Goal: Task Accomplishment & Management: Manage account settings

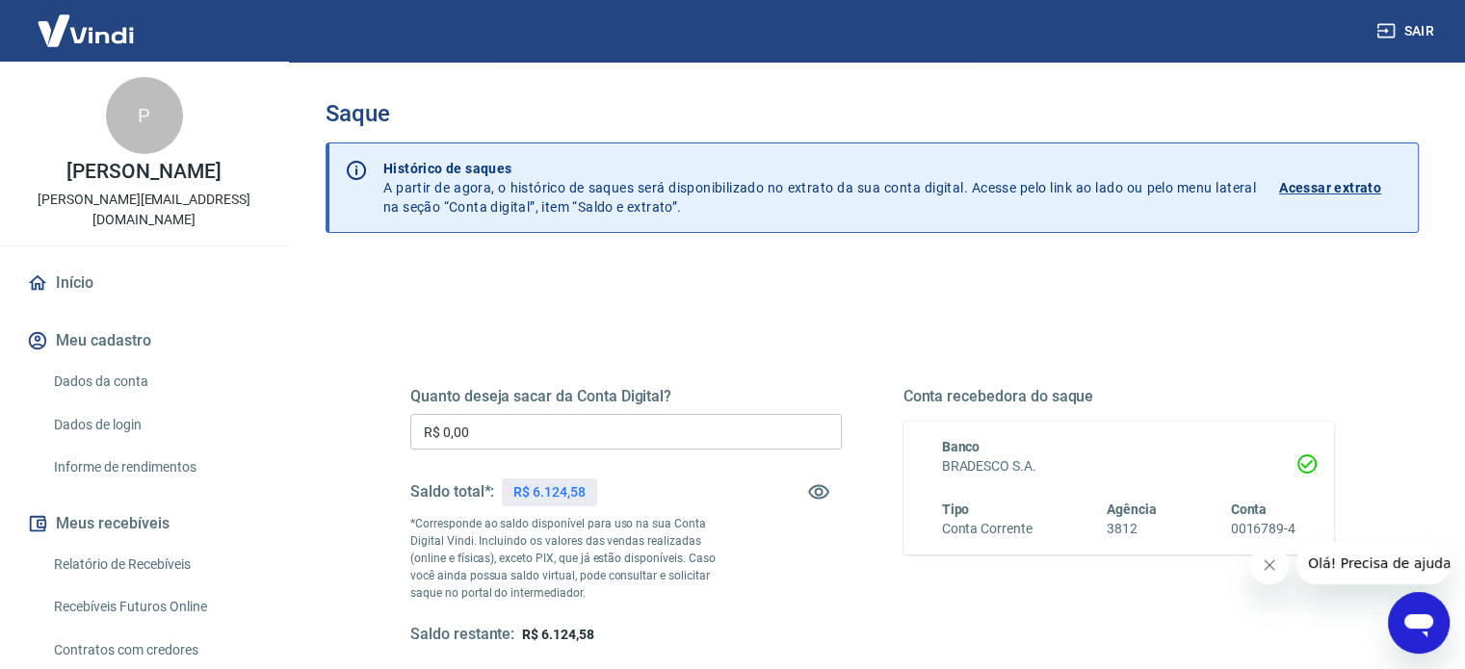
click at [1356, 354] on div "Quanto deseja sacar da Conta Digital? R$ 0,00 ​ Saldo total*: R$ 6.124,58 *Corr…" at bounding box center [872, 526] width 1016 height 448
click at [778, 412] on div "Quanto deseja sacar da Conta Digital? R$ 0,00 ​ Saldo total*: R$ 6.124,58 *Corr…" at bounding box center [625, 516] width 431 height 258
click at [541, 411] on div "Quanto deseja sacar da Conta Digital? R$ 0,00 ​ Saldo total*: R$ 6.124,58 *Corr…" at bounding box center [625, 516] width 431 height 258
click at [575, 415] on input "R$ 0,00" at bounding box center [625, 432] width 431 height 36
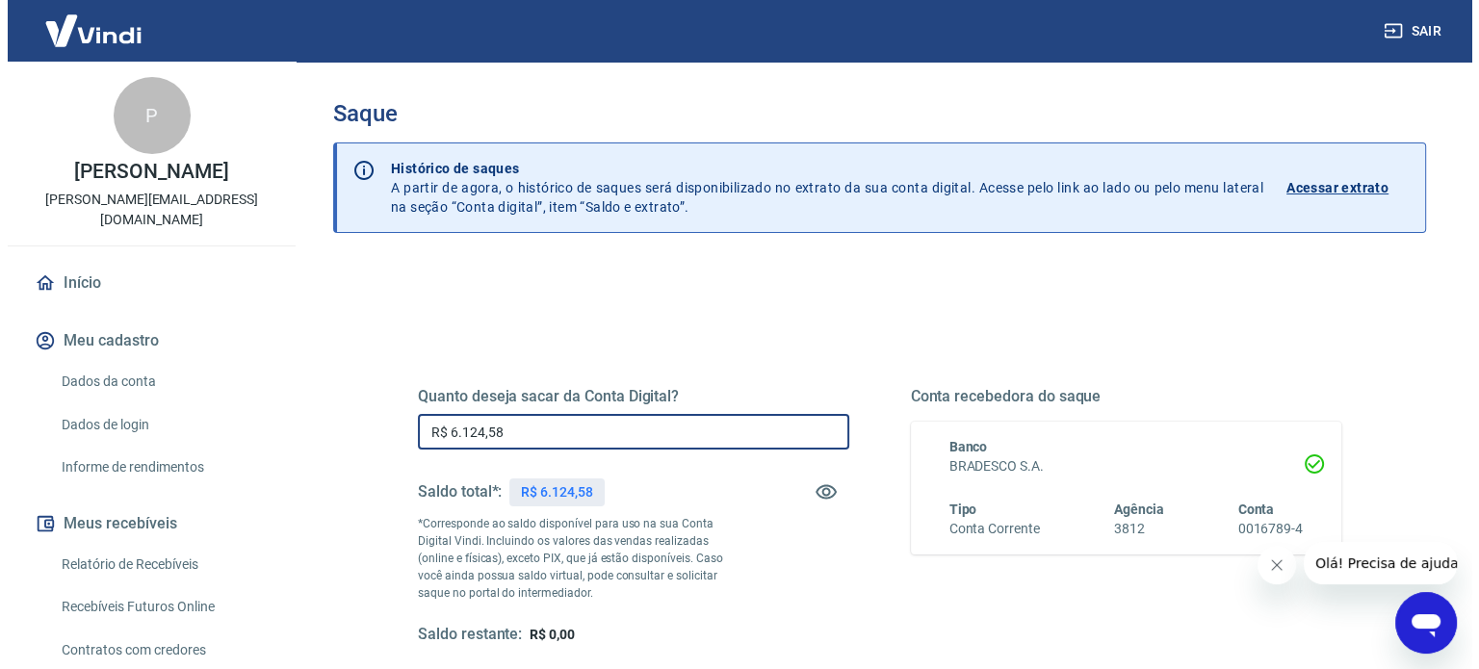
scroll to position [281, 0]
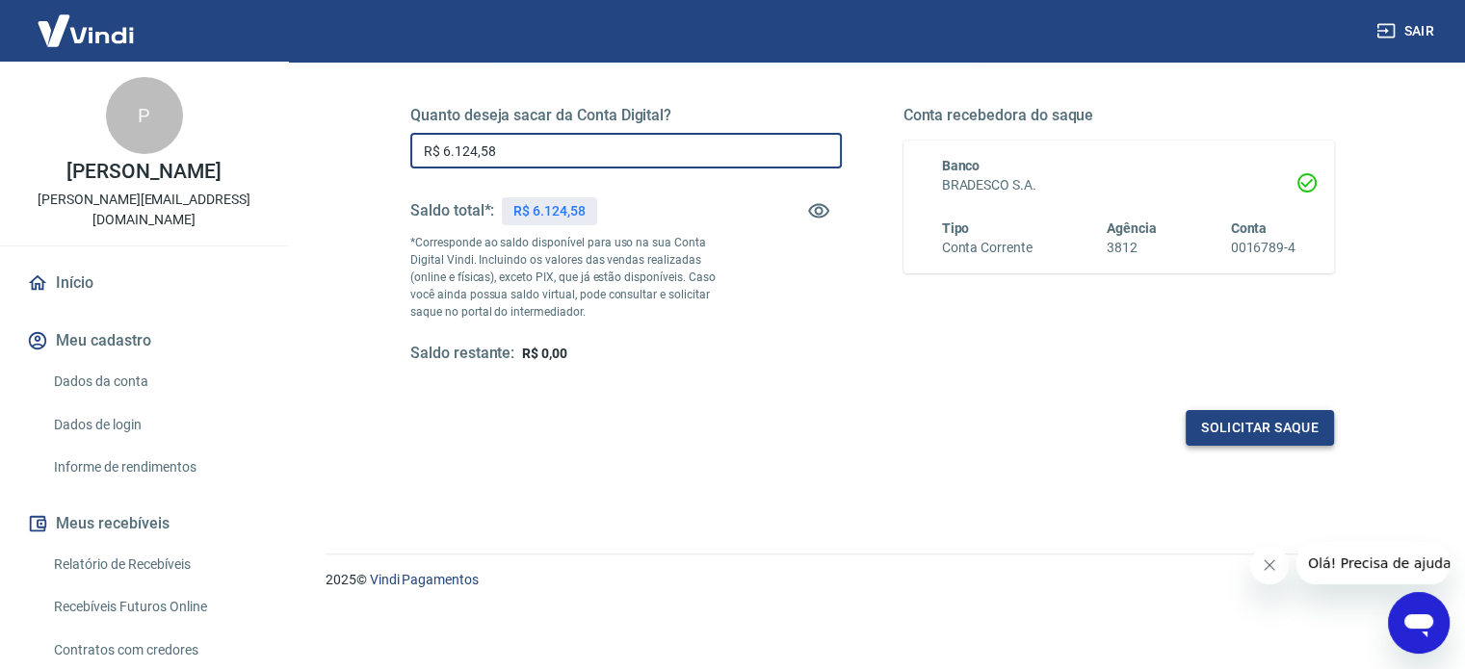
type input "R$ 6.124,58"
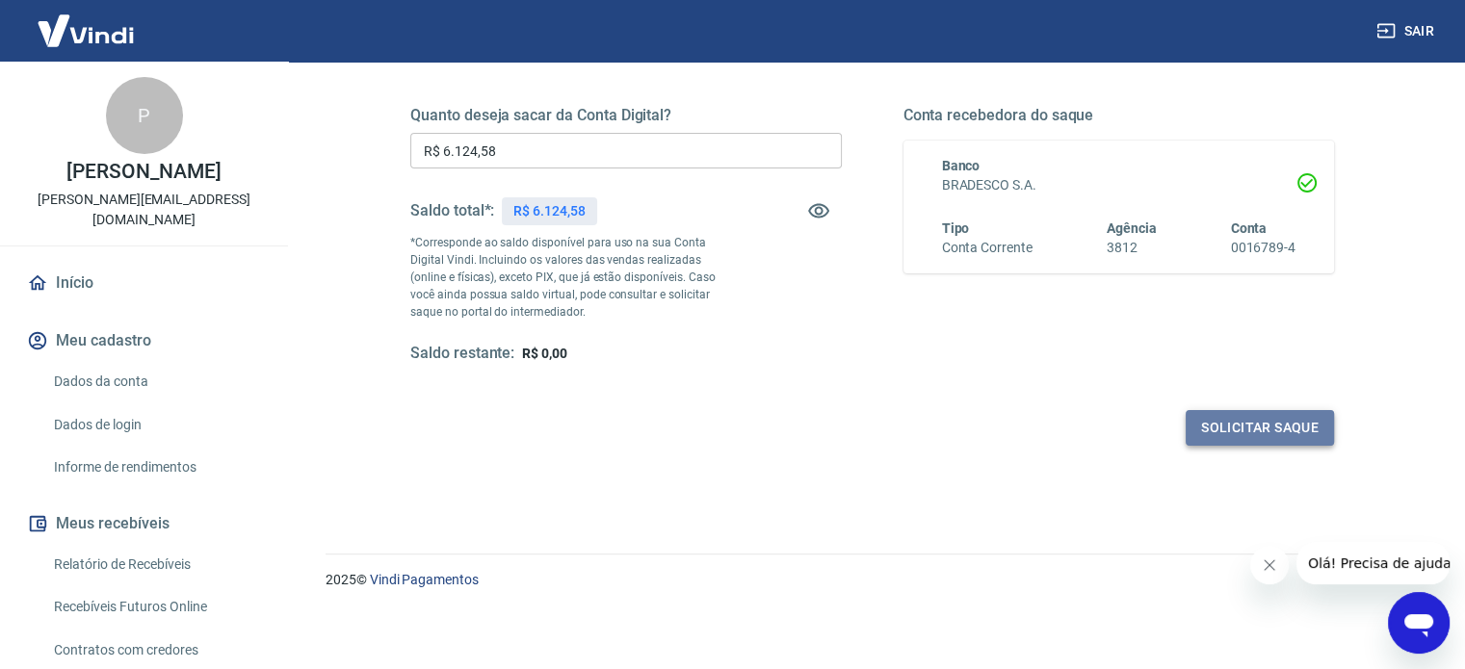
click at [1218, 429] on button "Solicitar saque" at bounding box center [1260, 428] width 148 height 36
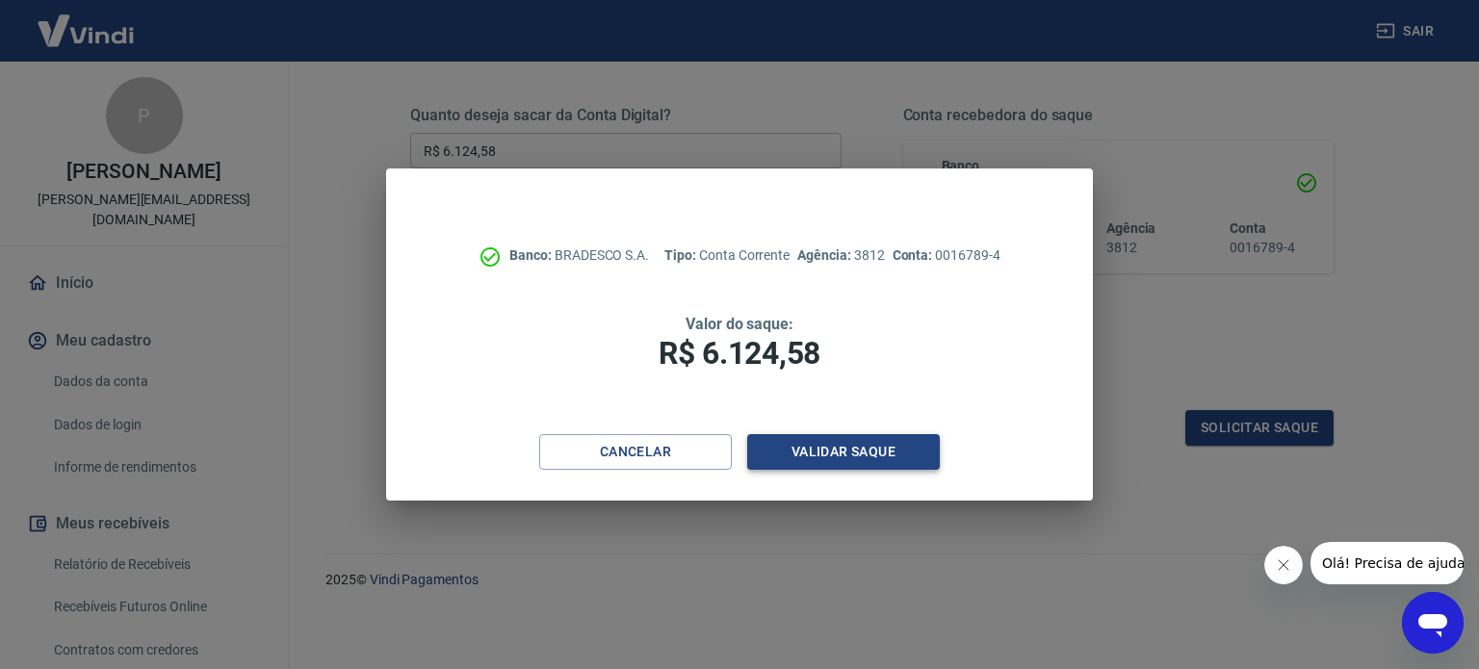
click at [845, 461] on button "Validar saque" at bounding box center [843, 452] width 193 height 36
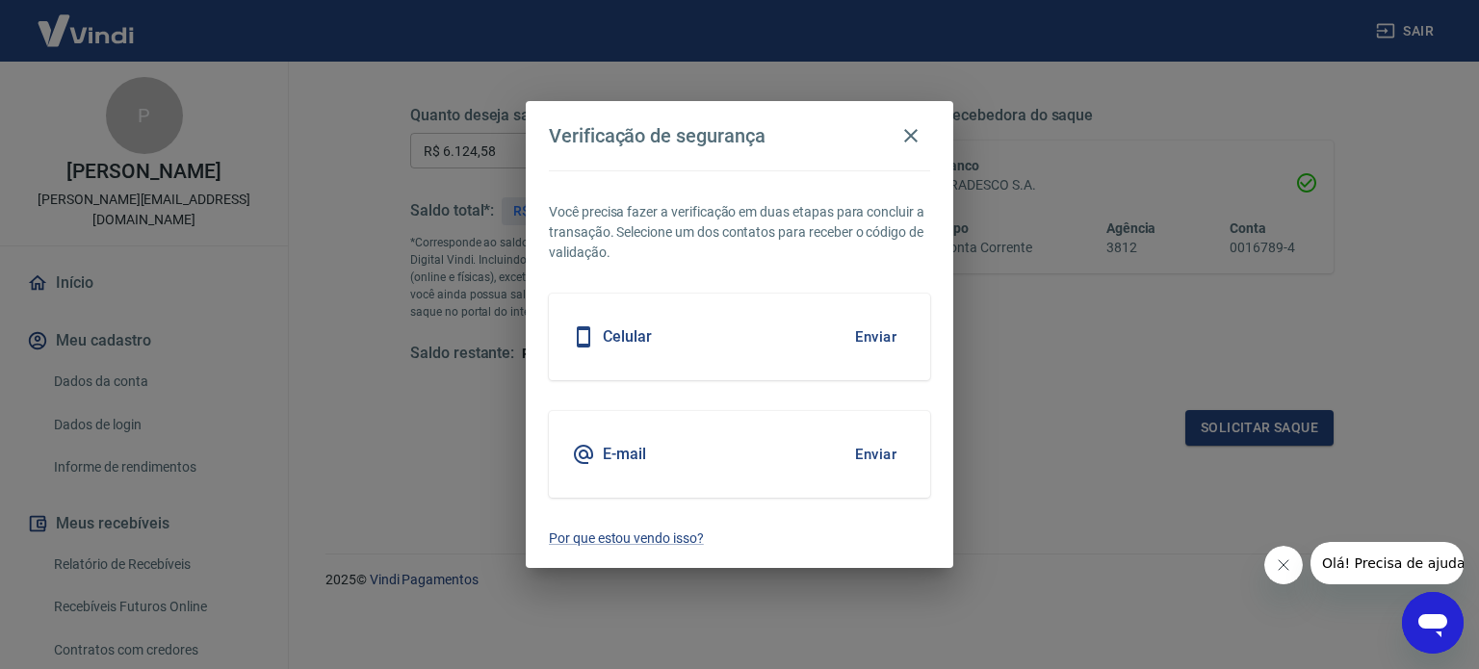
click at [867, 448] on button "Enviar" at bounding box center [876, 454] width 63 height 40
click at [867, 388] on body "Sair P [PERSON_NAME] [PERSON_NAME][EMAIL_ADDRESS][DOMAIN_NAME] Início Meu cadas…" at bounding box center [739, 53] width 1479 height 669
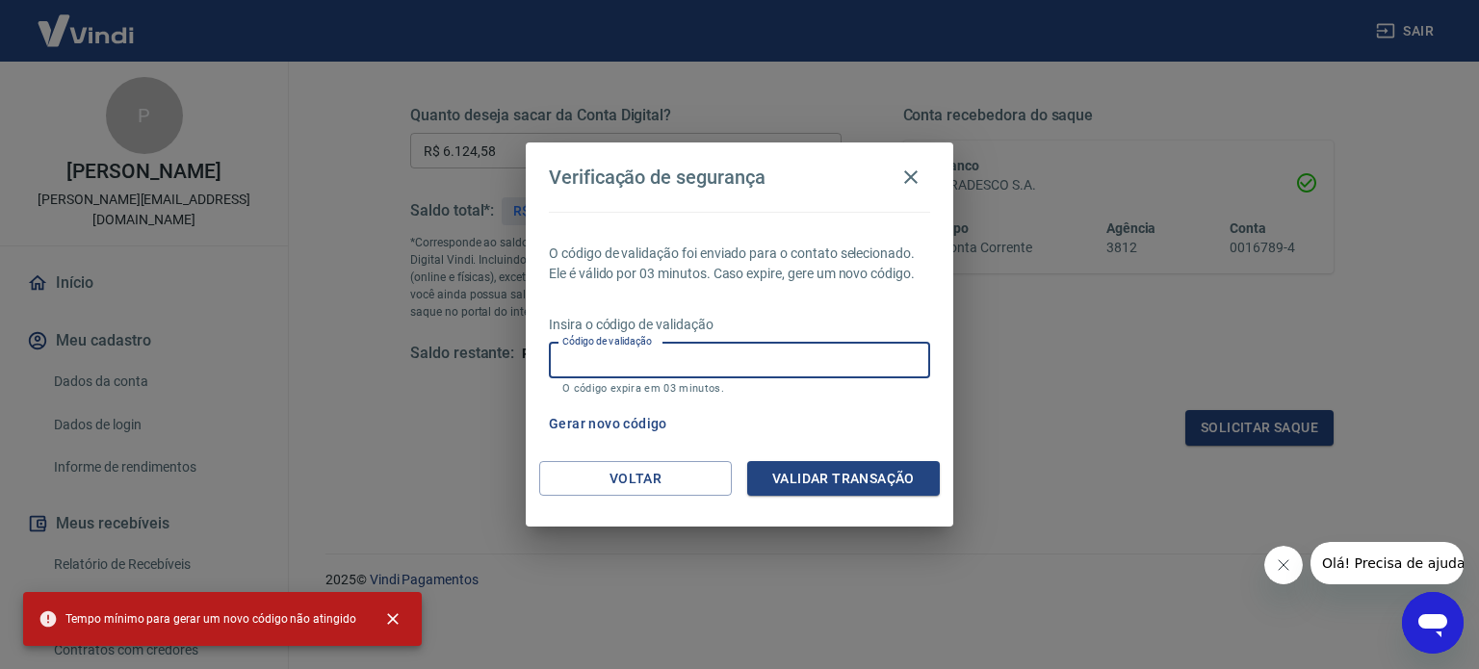
click at [684, 365] on input "Código de validação" at bounding box center [739, 361] width 381 height 36
paste input "373994"
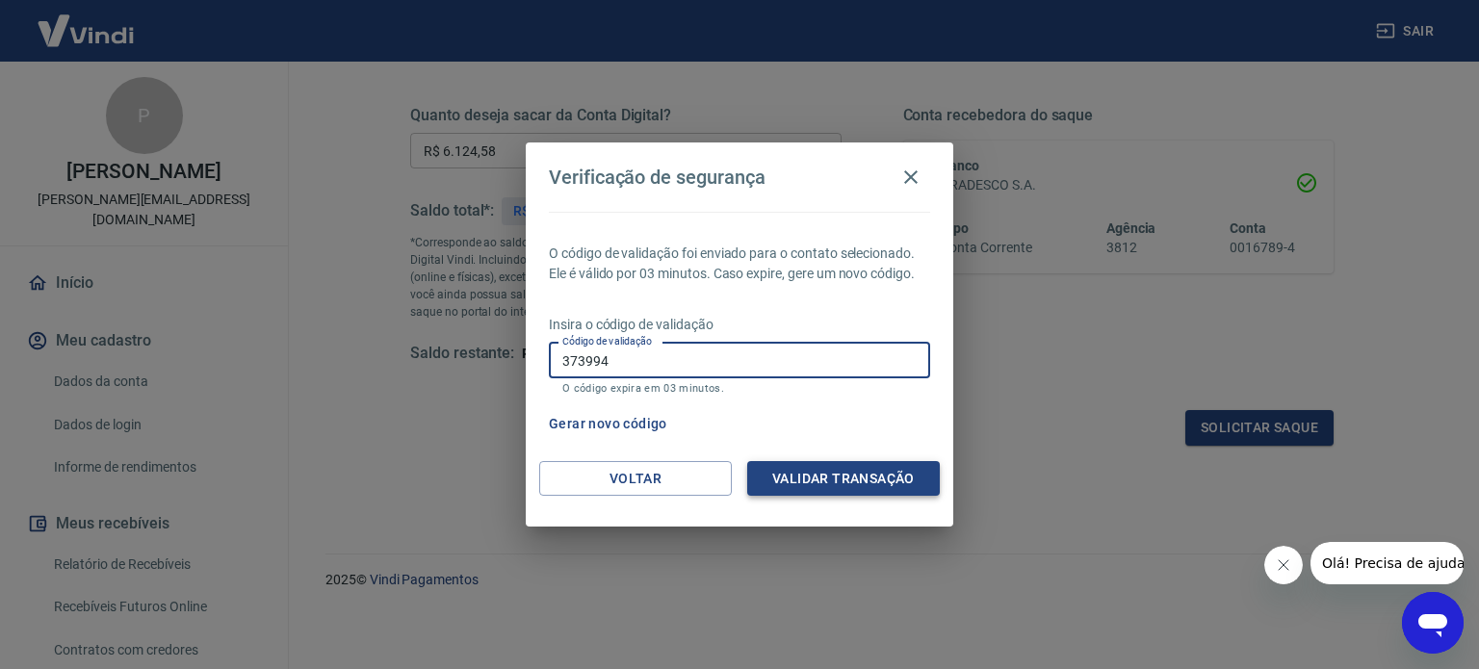
type input "373994"
click at [795, 470] on button "Validar transação" at bounding box center [843, 479] width 193 height 36
